Goal: Task Accomplishment & Management: Use online tool/utility

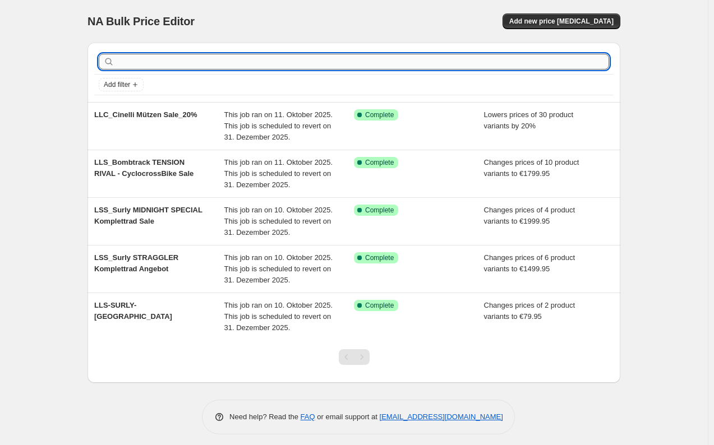
click at [157, 65] on input "text" at bounding box center [363, 62] width 493 height 16
type input "LLC"
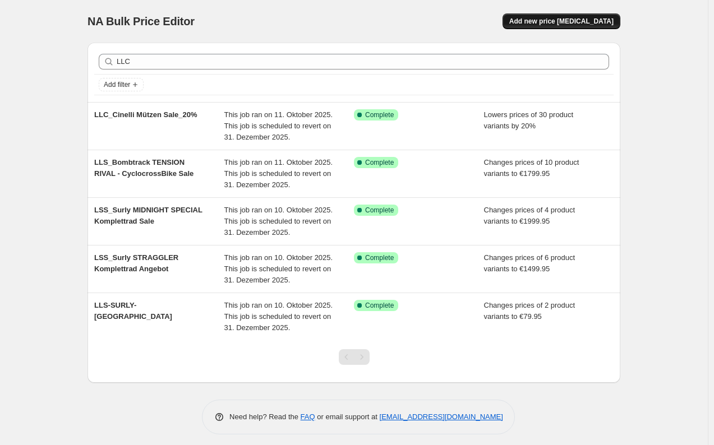
click at [576, 19] on span "Add new price [MEDICAL_DATA]" at bounding box center [561, 21] width 104 height 9
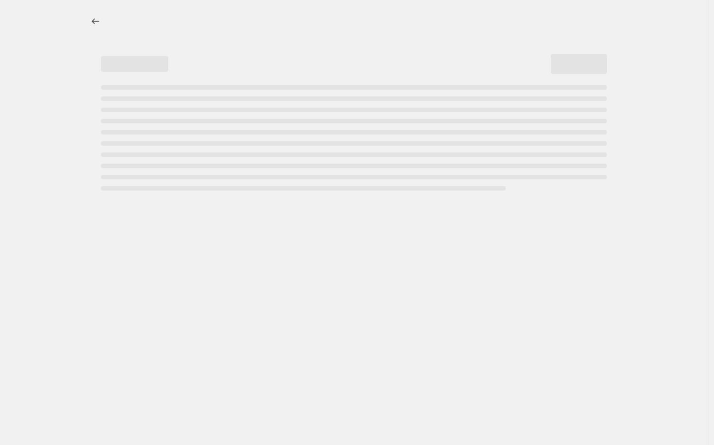
select select "percentage"
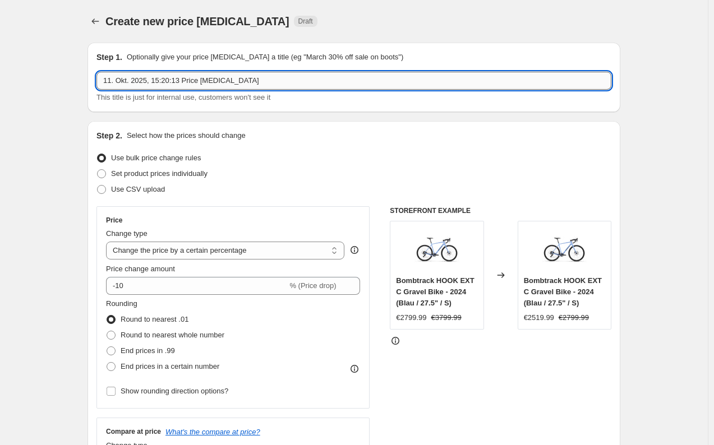
click at [189, 77] on input "11. Okt. 2025, 15:20:13 Price [MEDICAL_DATA]" at bounding box center [353, 81] width 515 height 18
drag, startPoint x: 259, startPoint y: 76, endPoint x: 11, endPoint y: 72, distance: 248.6
type input "LLC - Bombtrack - Beyond + ADV 2024"
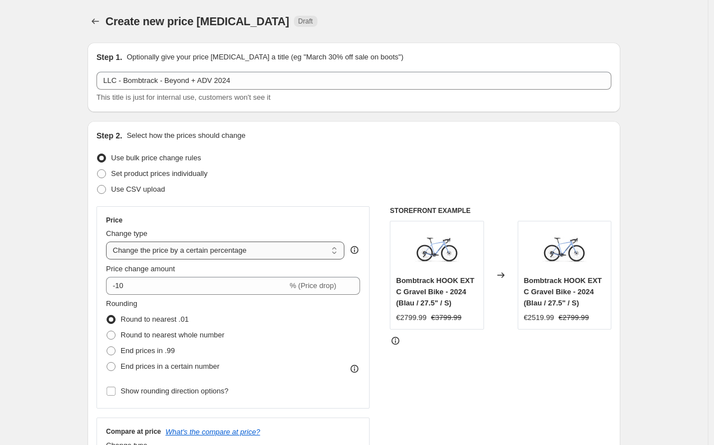
select select "to"
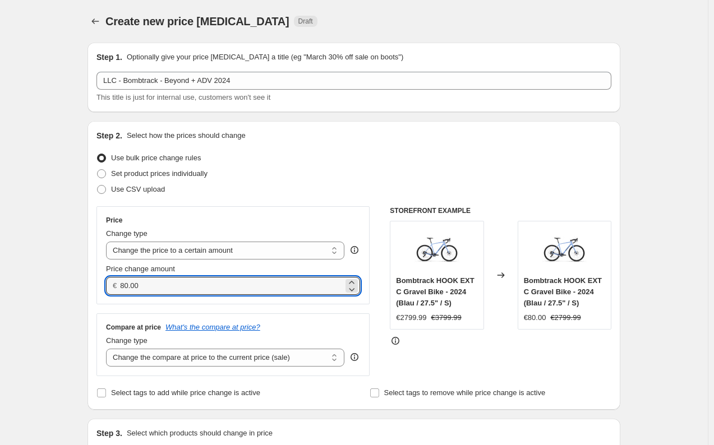
drag, startPoint x: 159, startPoint y: 291, endPoint x: 117, endPoint y: 284, distance: 42.7
click at [117, 284] on div "€ 80.00" at bounding box center [233, 286] width 254 height 18
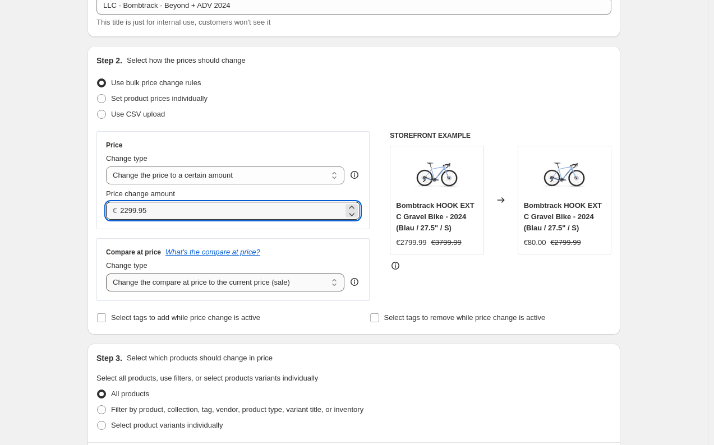
scroll to position [79, 0]
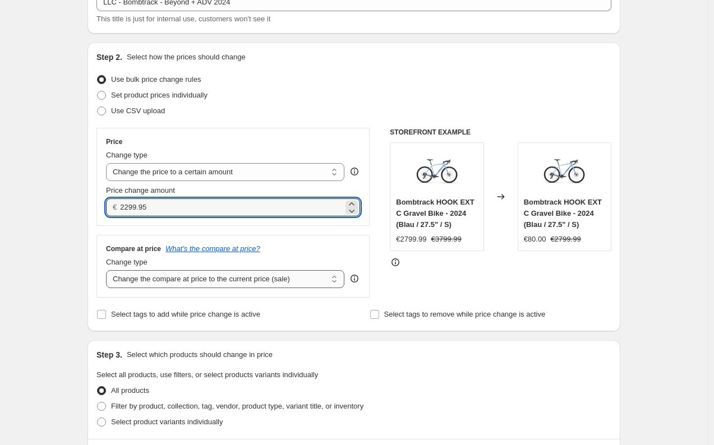
type input "2299.95"
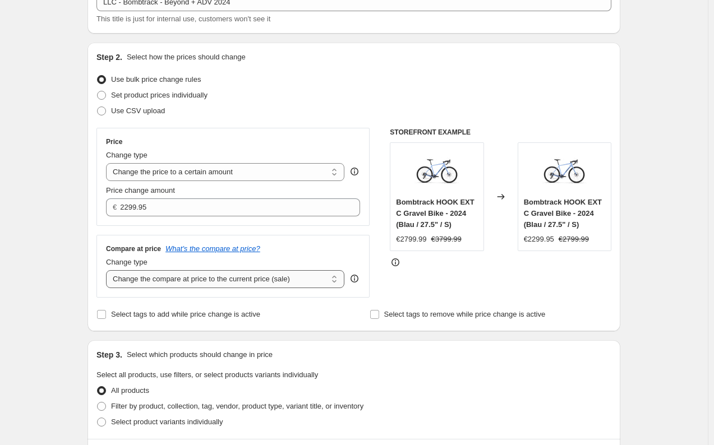
select select "no_change"
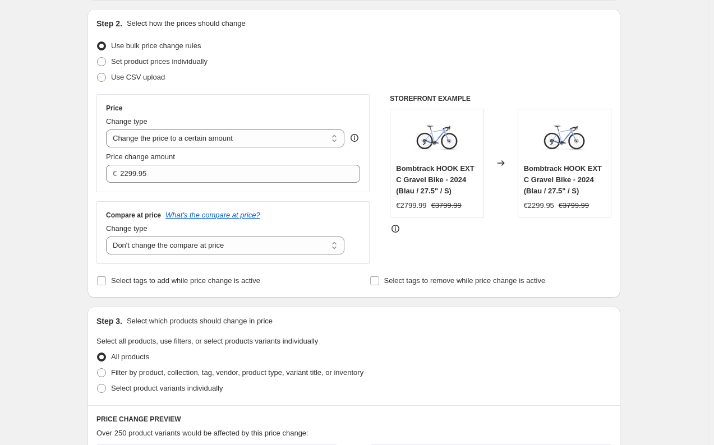
scroll to position [117, 0]
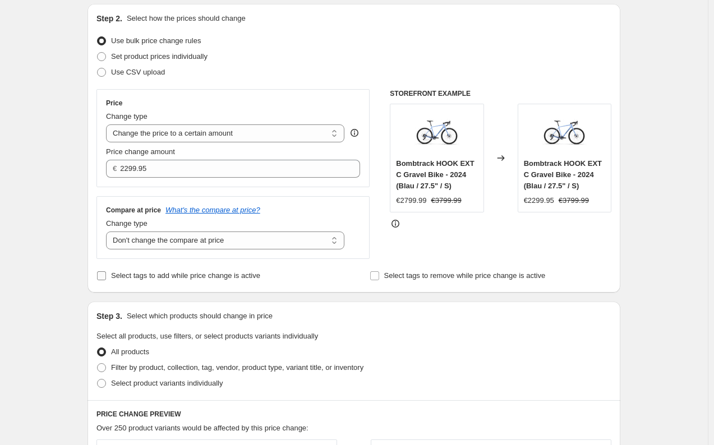
click at [105, 282] on label "Select tags to add while price change is active" at bounding box center [178, 276] width 164 height 16
click at [105, 280] on input "Select tags to add while price change is active" at bounding box center [101, 276] width 9 height 9
checkbox input "true"
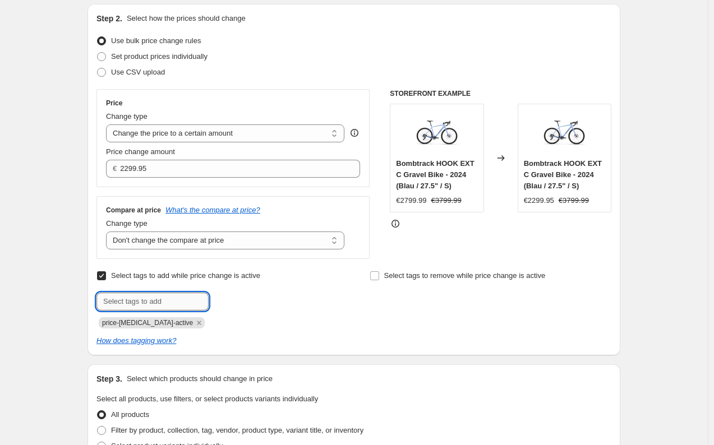
click at [140, 300] on input "text" at bounding box center [152, 302] width 112 height 18
type input "Sale"
click at [242, 302] on span "Sale" at bounding box center [240, 301] width 14 height 8
click at [173, 306] on input "text" at bounding box center [152, 302] width 112 height 18
type input "sale"
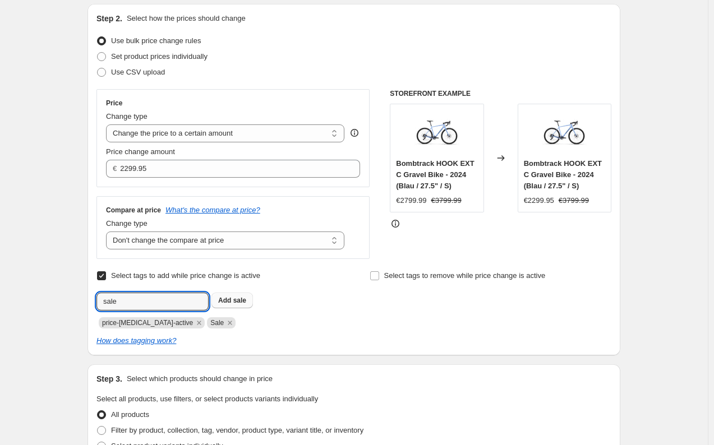
click at [245, 301] on span "sale" at bounding box center [239, 301] width 13 height 8
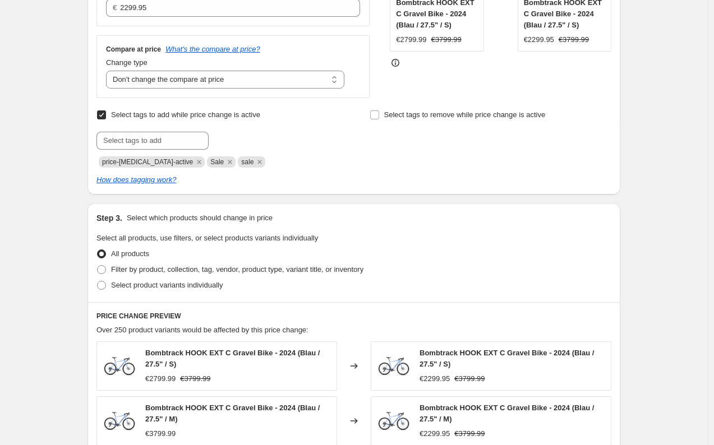
scroll to position [296, 0]
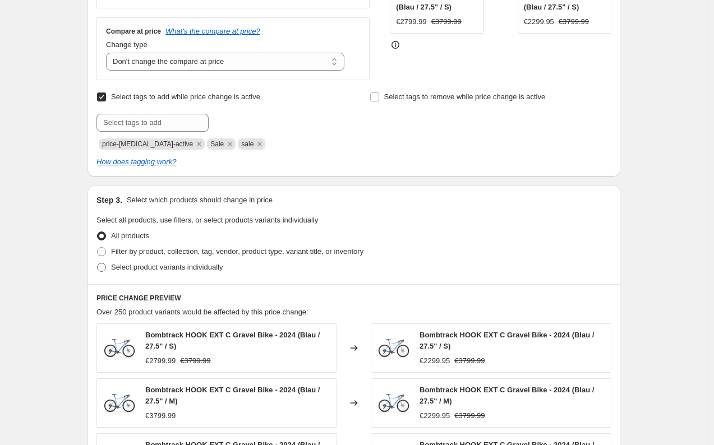
click at [103, 264] on span at bounding box center [101, 267] width 9 height 9
click at [98, 264] on input "Select product variants individually" at bounding box center [97, 263] width 1 height 1
radio input "true"
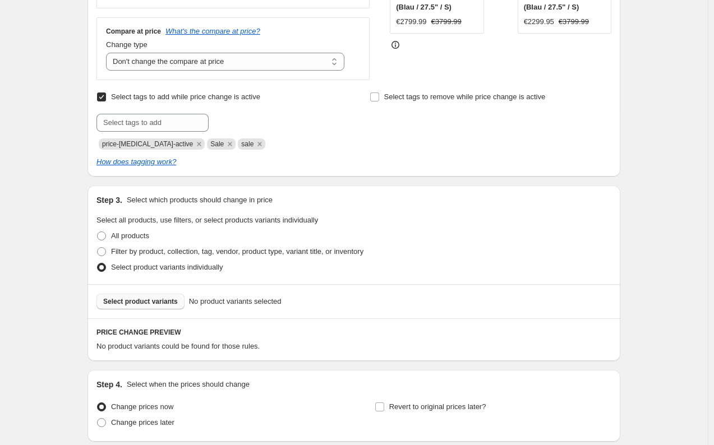
click at [158, 307] on button "Select product variants" at bounding box center [140, 302] width 88 height 16
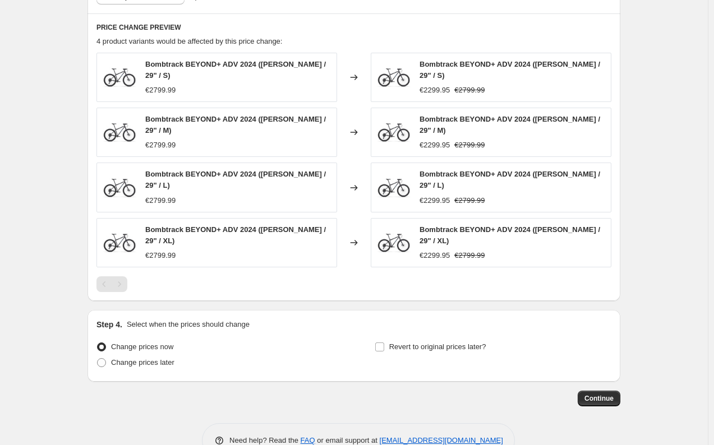
scroll to position [605, 0]
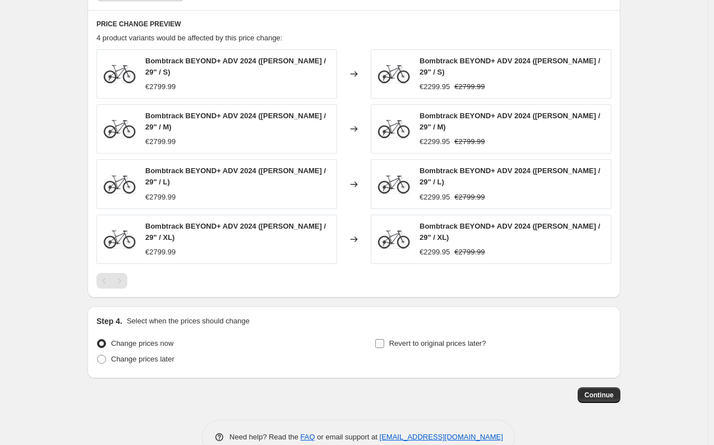
click at [384, 339] on input "Revert to original prices later?" at bounding box center [379, 343] width 9 height 9
checkbox input "true"
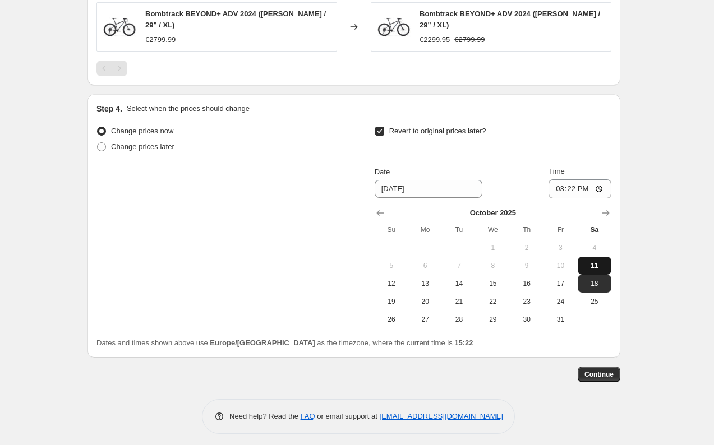
scroll to position [817, 0]
click at [610, 211] on icon "Show next month, November 2025" at bounding box center [605, 214] width 7 height 6
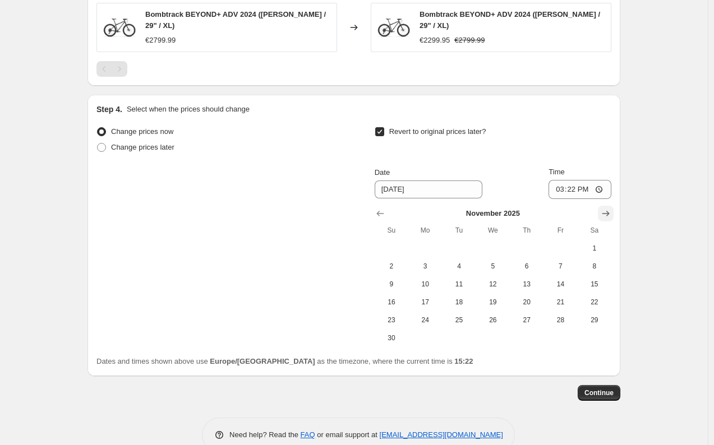
click at [610, 211] on icon "Show next month, December 2025" at bounding box center [605, 214] width 7 height 6
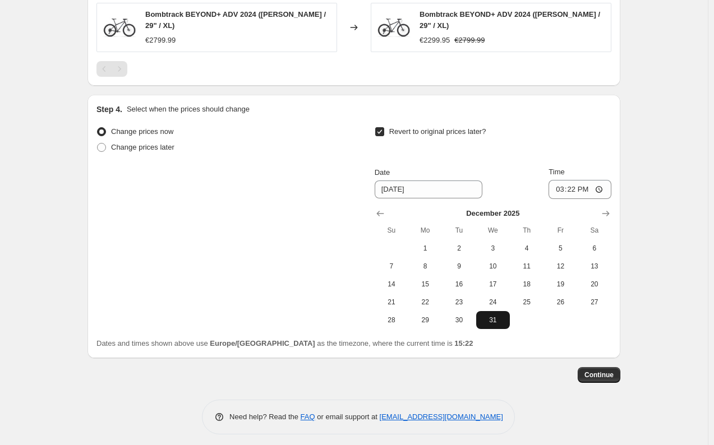
click at [495, 316] on span "31" at bounding box center [493, 320] width 25 height 9
type input "[DATE]"
click at [590, 371] on span "Continue" at bounding box center [599, 375] width 29 height 9
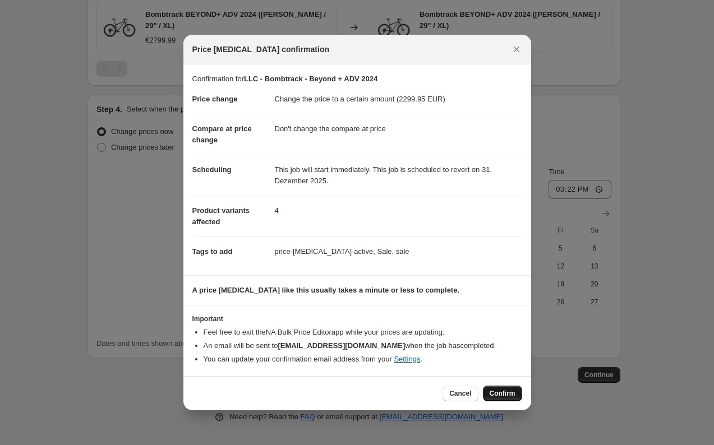
click at [505, 394] on span "Confirm" at bounding box center [503, 393] width 26 height 9
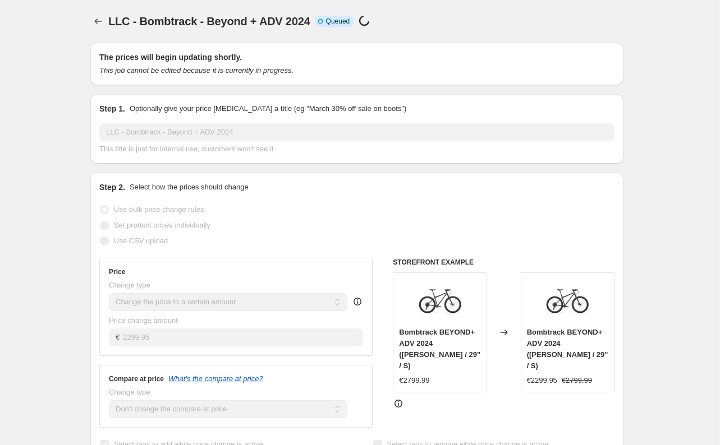
select select "no_change"
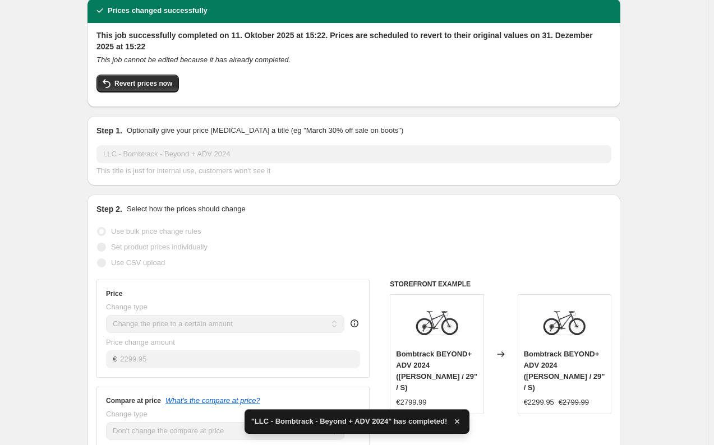
scroll to position [65, 0]
